Goal: Task Accomplishment & Management: Complete application form

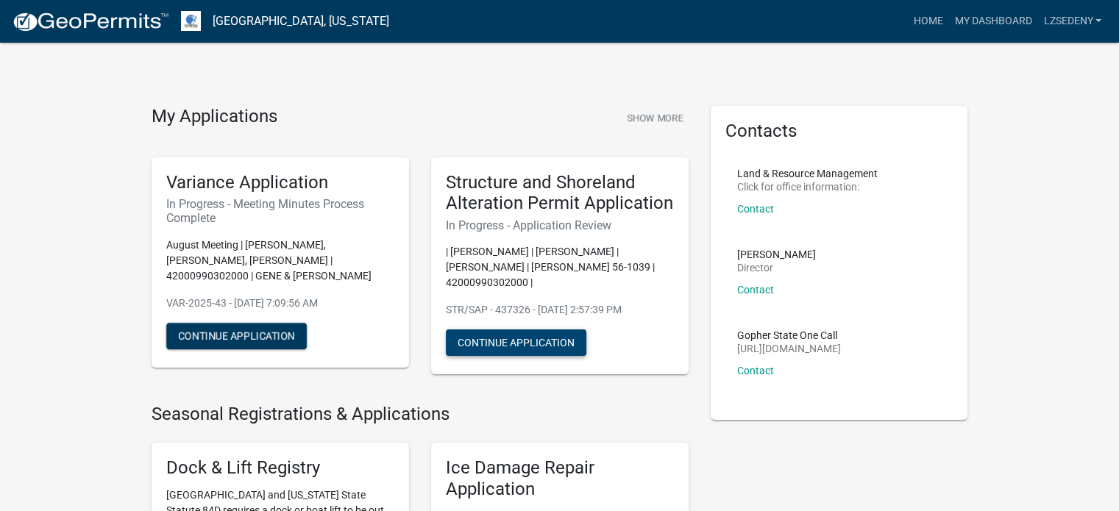
click at [531, 330] on button "Continue Application" at bounding box center [516, 343] width 141 height 26
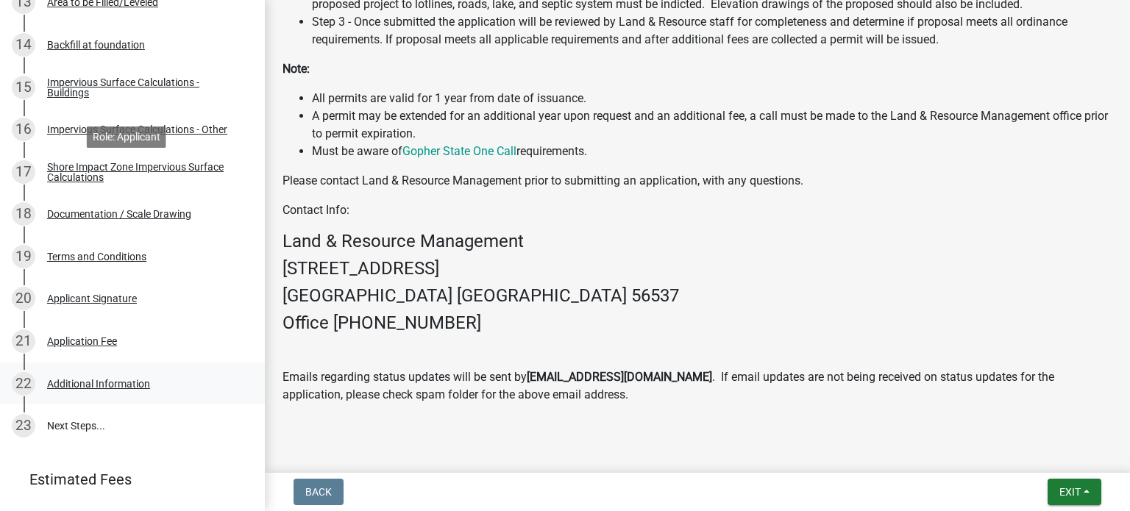
scroll to position [876, 0]
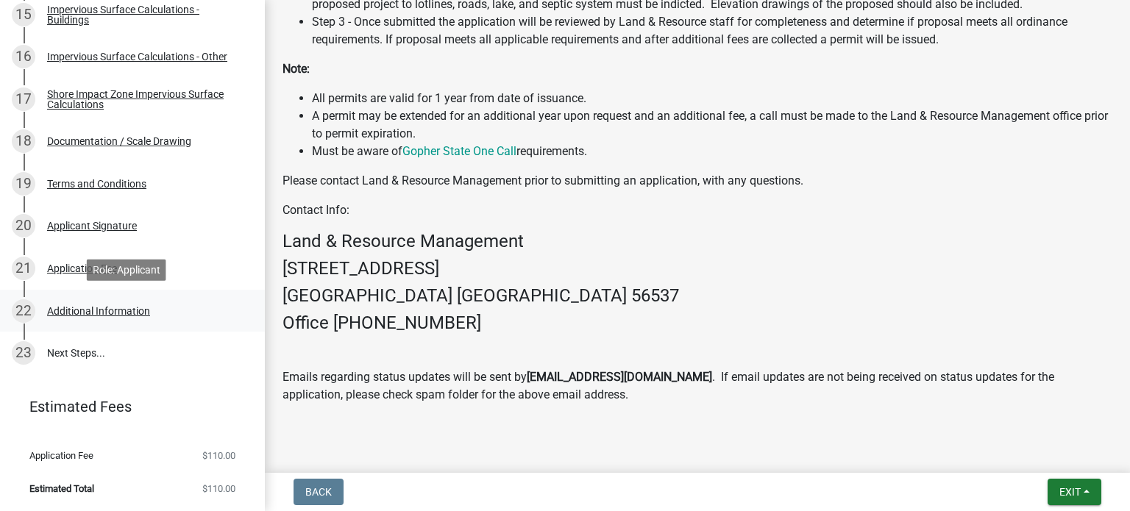
click at [122, 310] on div "Additional Information" at bounding box center [98, 311] width 103 height 10
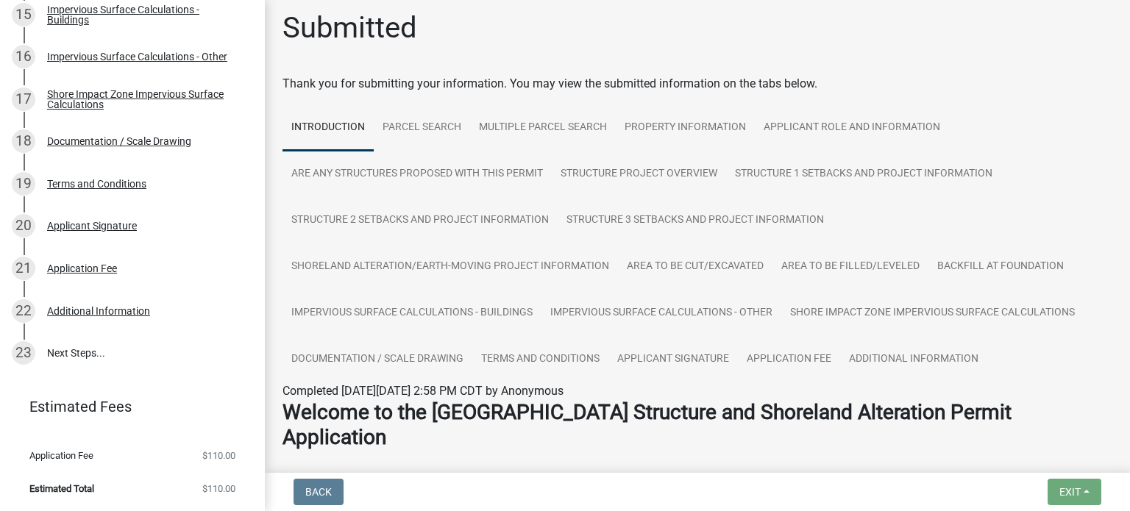
scroll to position [0, 0]
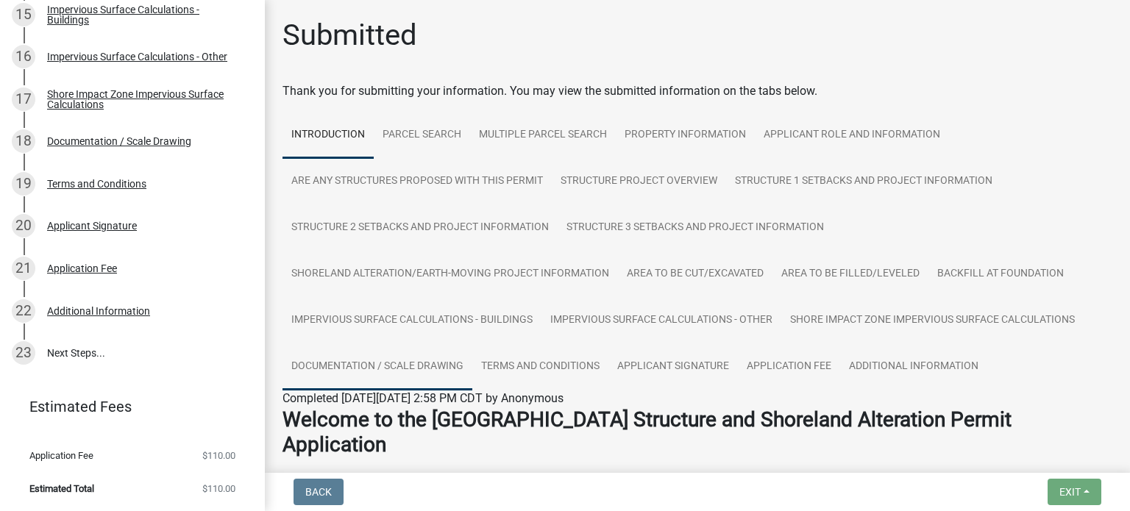
click at [407, 367] on link "Documentation / Scale Drawing" at bounding box center [377, 367] width 190 height 47
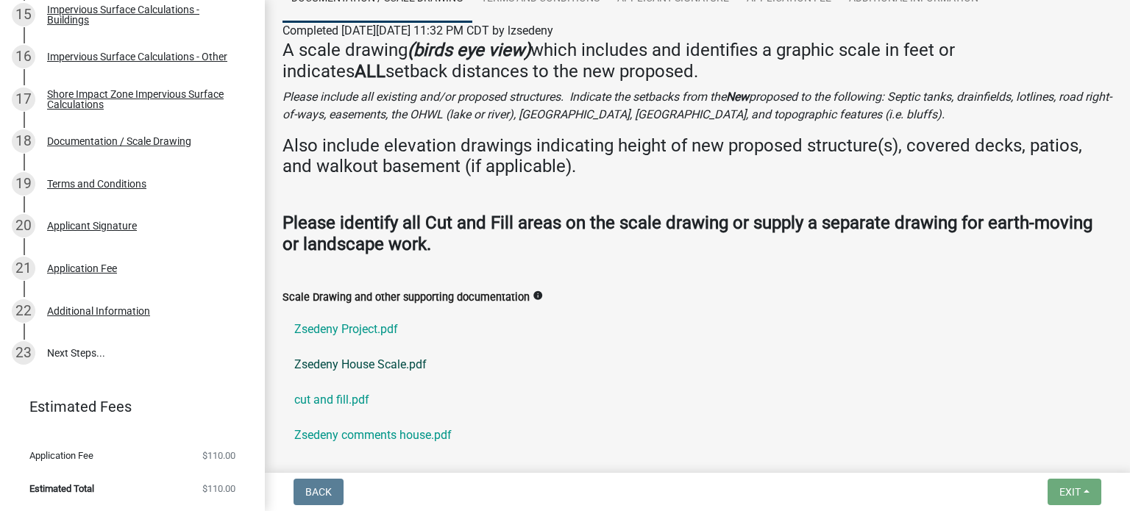
scroll to position [447, 0]
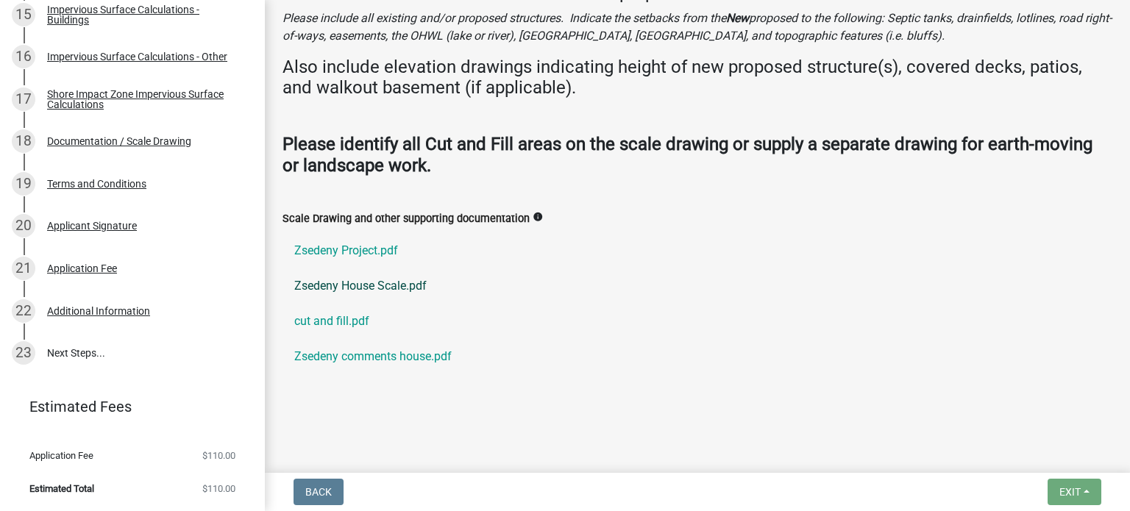
click at [396, 286] on link "Zsedeny House Scale.pdf" at bounding box center [697, 286] width 830 height 35
click at [356, 245] on link "Zsedeny Project.pdf" at bounding box center [697, 250] width 830 height 35
click at [321, 321] on link "cut and fill.pdf" at bounding box center [697, 321] width 830 height 35
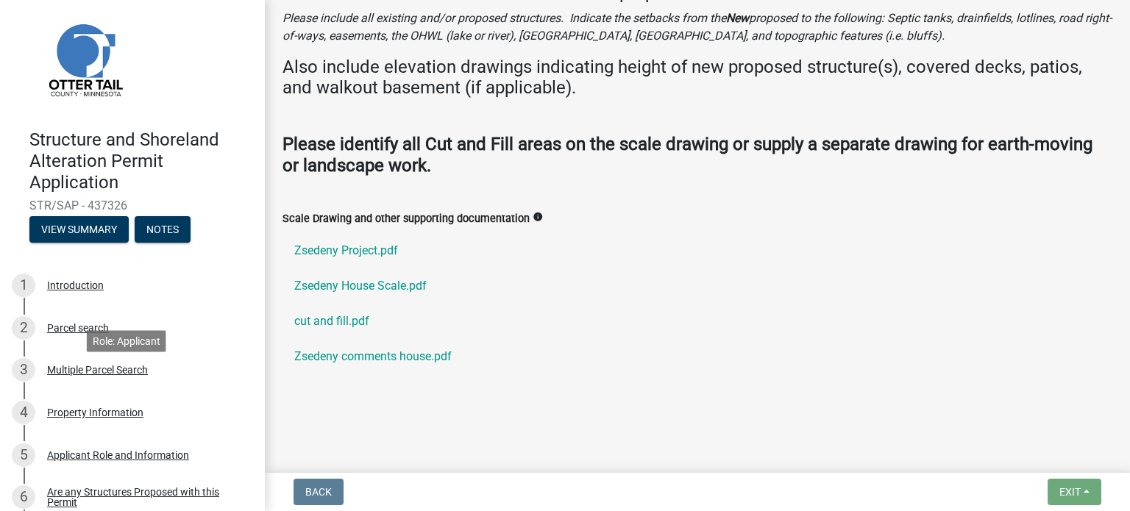
scroll to position [0, 0]
